Goal: Transaction & Acquisition: Purchase product/service

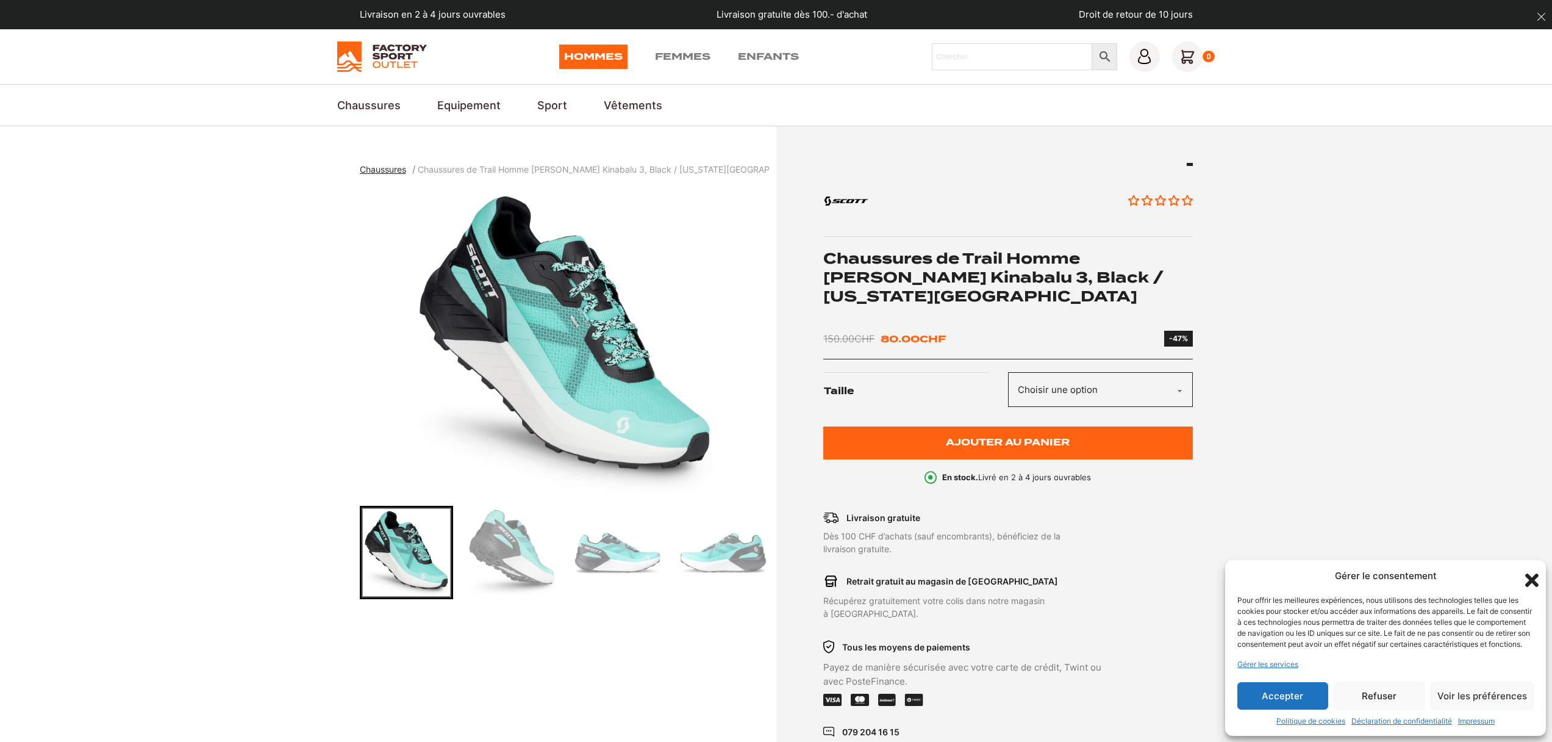
click at [1084, 372] on select "Choisir une option 42.5" at bounding box center [1100, 389] width 185 height 35
click at [1318, 696] on button "Accepter" at bounding box center [1282, 695] width 91 height 27
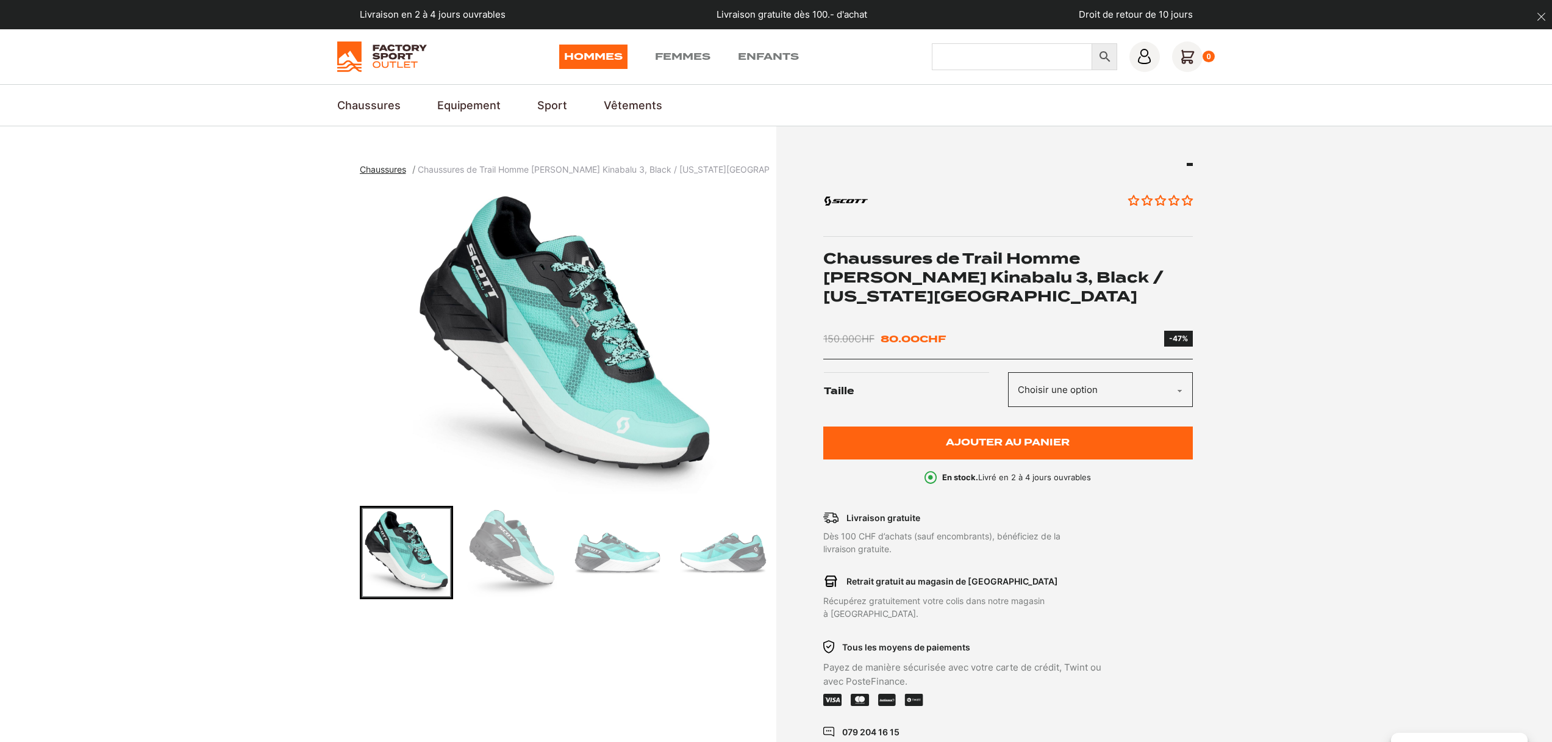
click at [1011, 51] on input "Chercher" at bounding box center [1012, 56] width 160 height 27
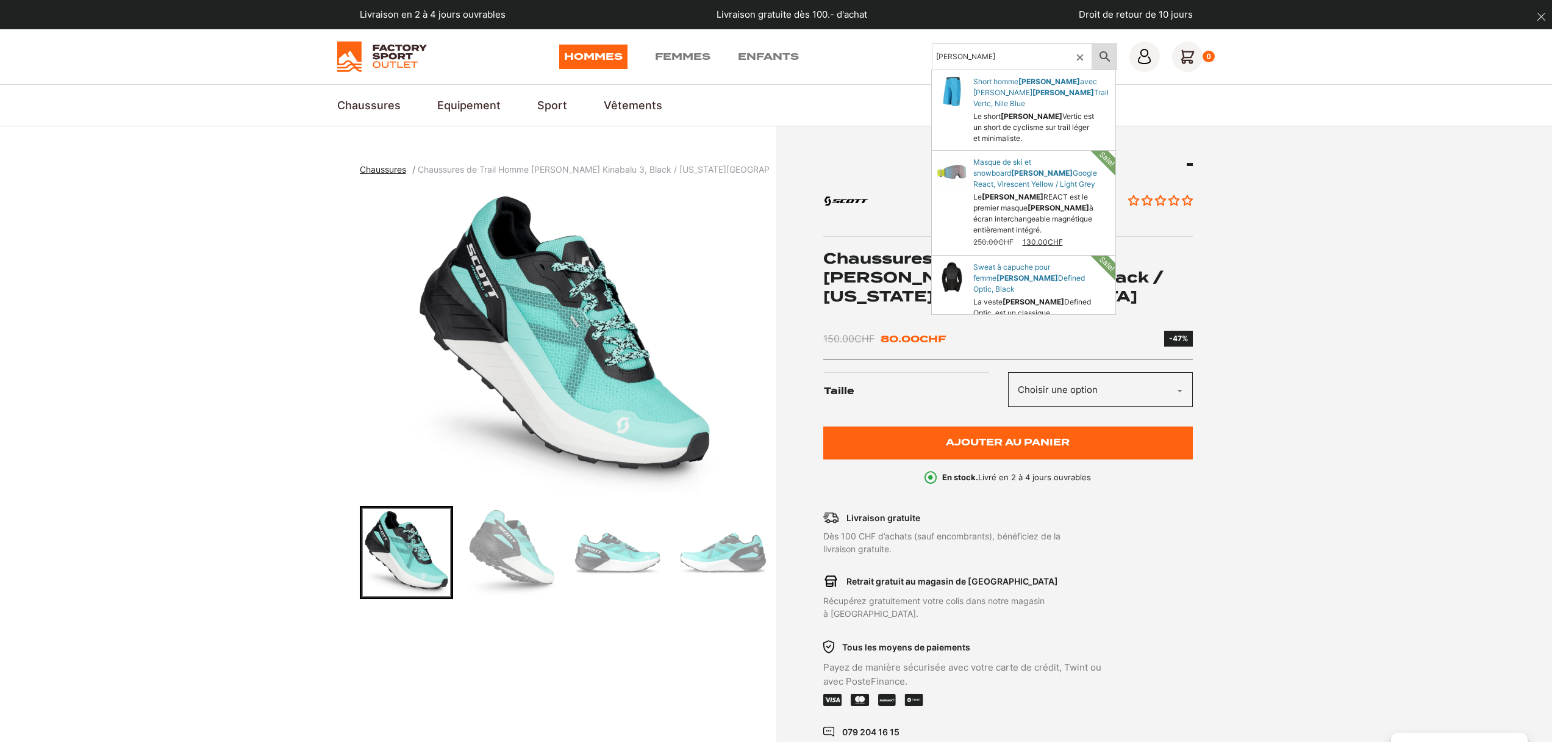
type input "[PERSON_NAME]"
click at [1107, 54] on icon at bounding box center [1105, 56] width 26 height 15
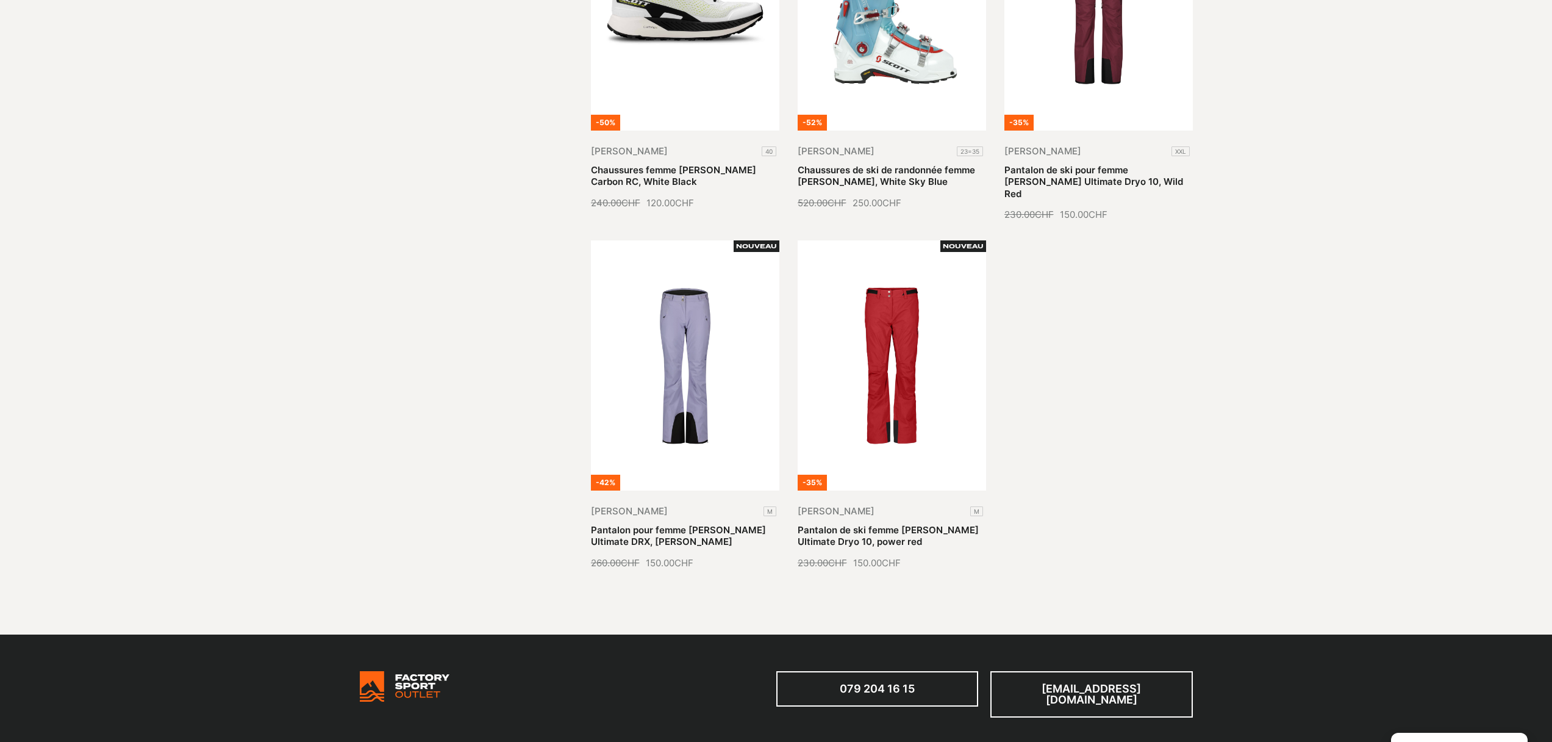
scroll to position [1132, 0]
